Goal: Task Accomplishment & Management: Complete application form

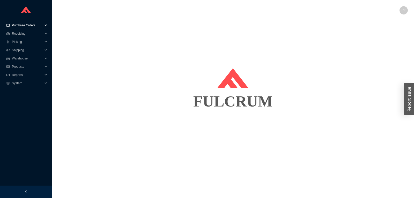
click at [31, 23] on span "Purchase Orders" at bounding box center [27, 25] width 31 height 8
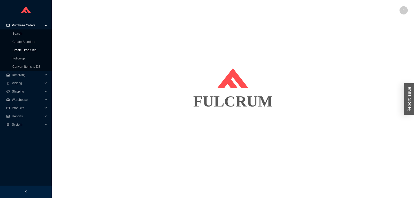
click at [29, 49] on link "Create Drop Ship" at bounding box center [24, 50] width 24 height 4
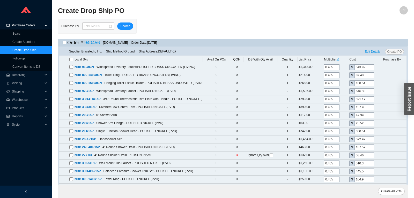
click at [65, 42] on input "checkbox" at bounding box center [64, 42] width 3 height 3
checkbox input "true"
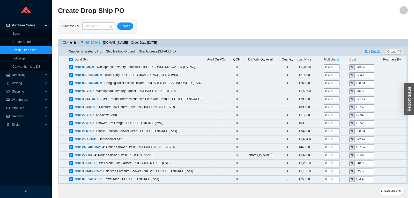
checkbox input "true"
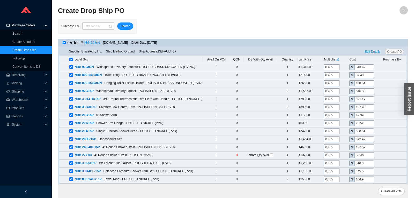
checkbox input "true"
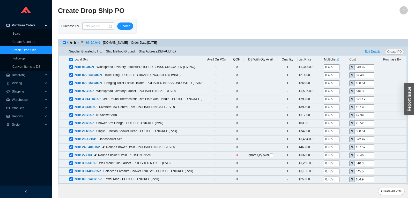
checkbox input "true"
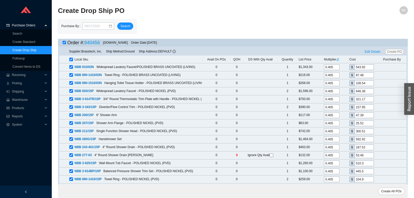
checkbox input "true"
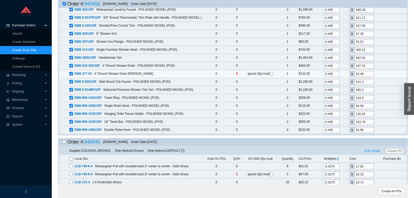
click at [272, 74] on input "checkbox" at bounding box center [271, 74] width 4 height 4
checkbox input "true"
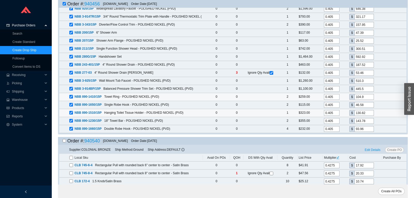
scroll to position [86, 0]
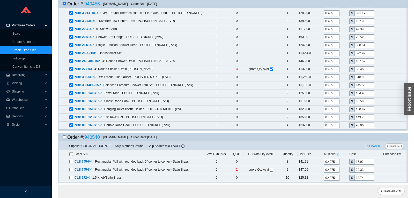
click at [65, 136] on input "checkbox" at bounding box center [64, 137] width 3 height 3
checkbox input "true"
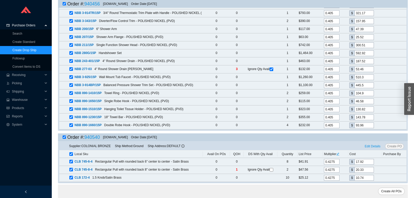
checkbox input "true"
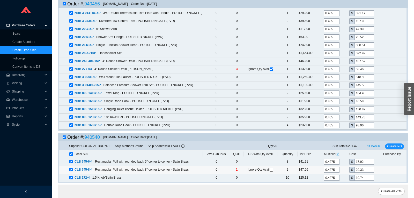
click at [272, 169] on input "checkbox" at bounding box center [271, 170] width 4 height 4
checkbox input "true"
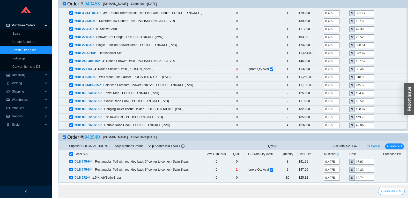
click at [391, 192] on span "Create All POs" at bounding box center [391, 191] width 20 height 5
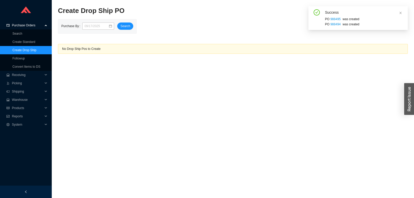
scroll to position [0, 0]
